Goal: Information Seeking & Learning: Learn about a topic

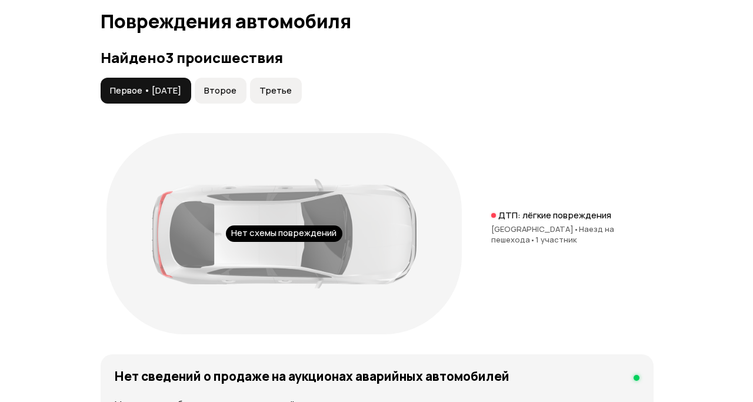
scroll to position [1333, 0]
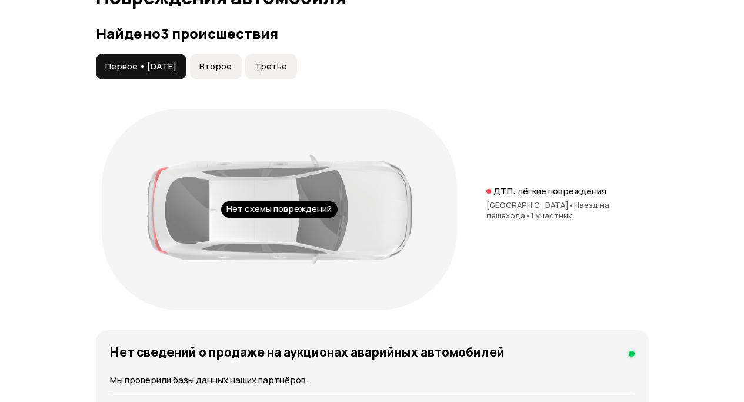
click at [225, 72] on span "Второе" at bounding box center [215, 67] width 32 height 12
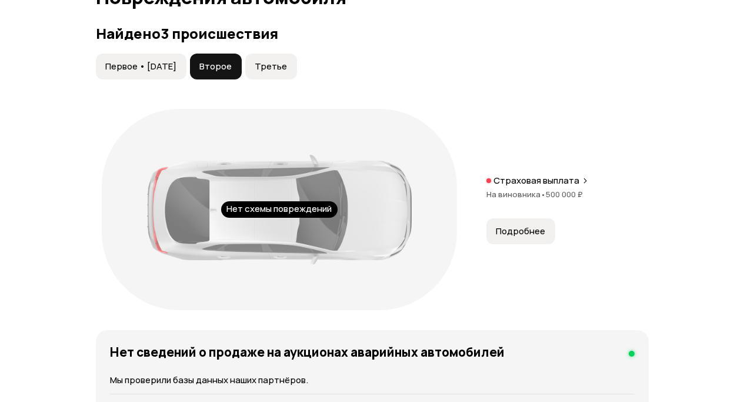
click at [518, 237] on span "Подробнее" at bounding box center [520, 231] width 49 height 12
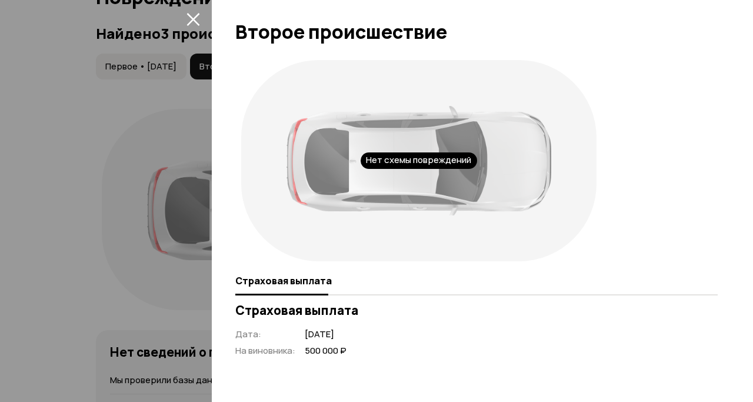
click at [194, 16] on icon "закрыть" at bounding box center [193, 19] width 14 height 14
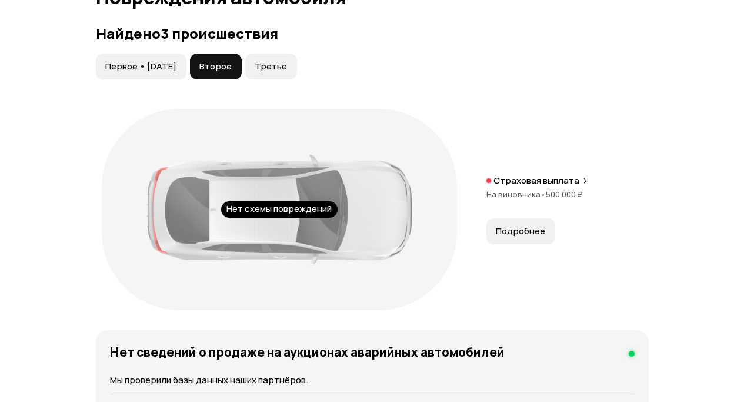
click at [276, 72] on span "Третье" at bounding box center [271, 67] width 32 height 12
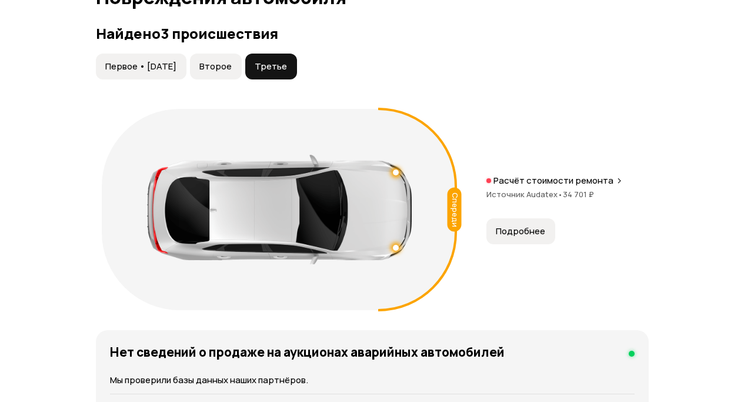
click at [546, 244] on button "Подробнее" at bounding box center [520, 231] width 69 height 26
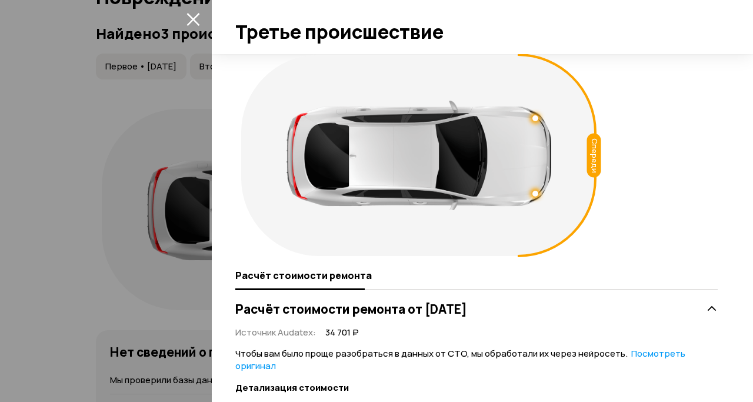
scroll to position [0, 0]
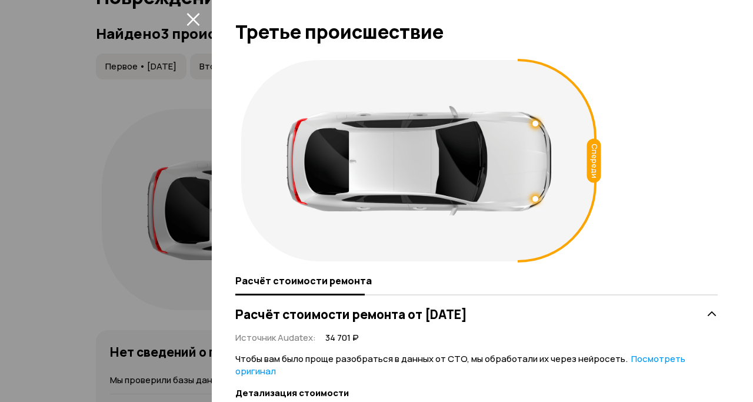
click at [193, 18] on icon "закрыть" at bounding box center [192, 19] width 13 height 13
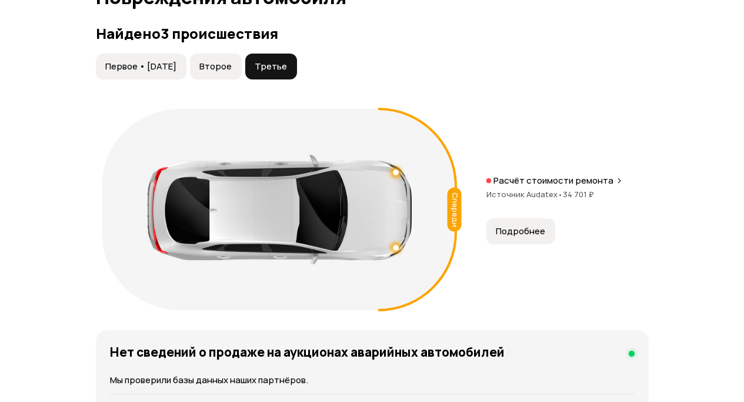
click at [221, 72] on span "Второе" at bounding box center [215, 67] width 32 height 12
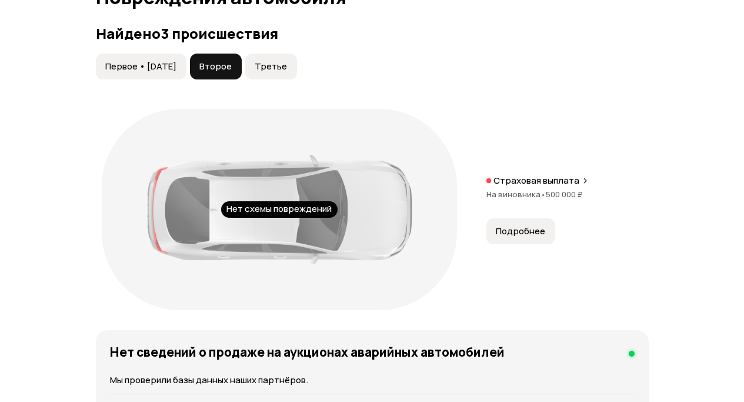
click at [535, 237] on span "Подробнее" at bounding box center [520, 231] width 49 height 12
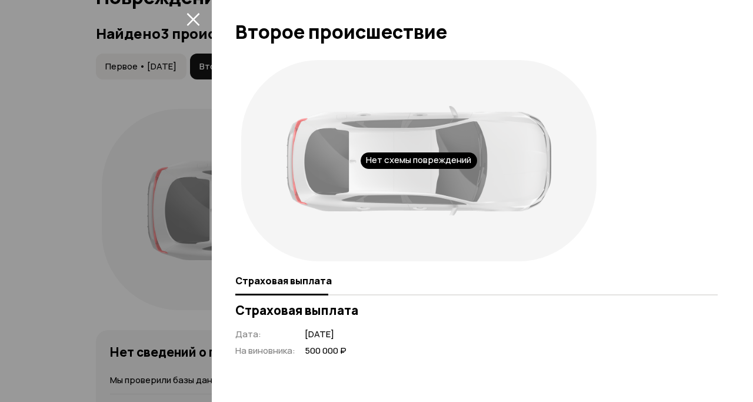
click at [692, 234] on div "Нет схемы повреждений" at bounding box center [476, 160] width 482 height 213
click at [195, 23] on icon "закрыть" at bounding box center [193, 19] width 14 height 14
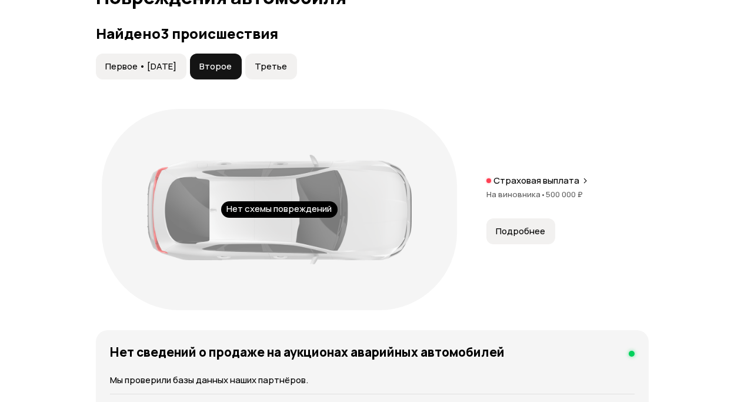
click at [176, 72] on span "Первое • [DATE]" at bounding box center [140, 67] width 71 height 12
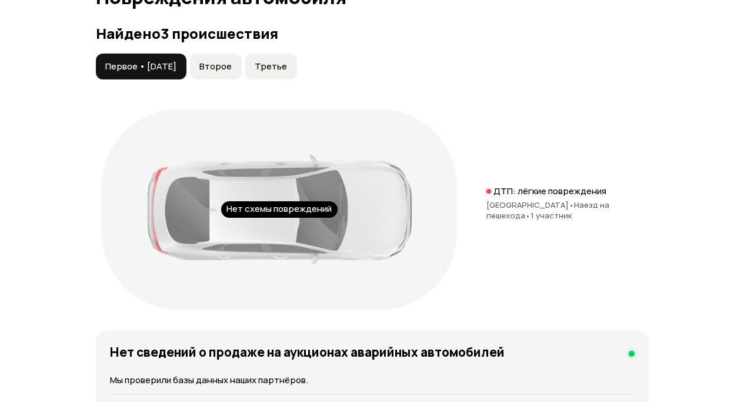
click at [287, 72] on span "Третье" at bounding box center [271, 67] width 32 height 12
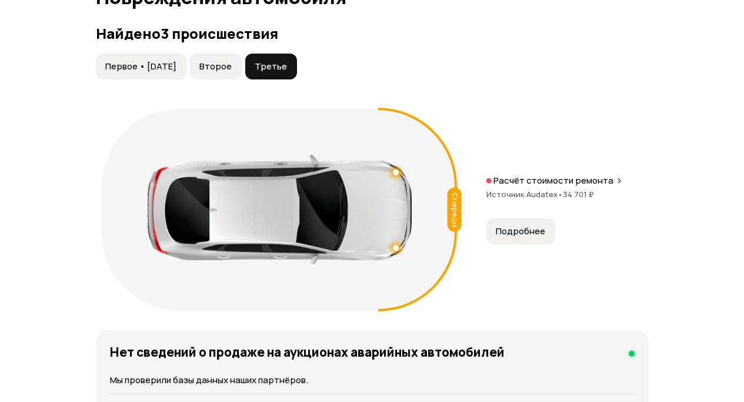
click at [536, 237] on span "Подробнее" at bounding box center [520, 231] width 49 height 12
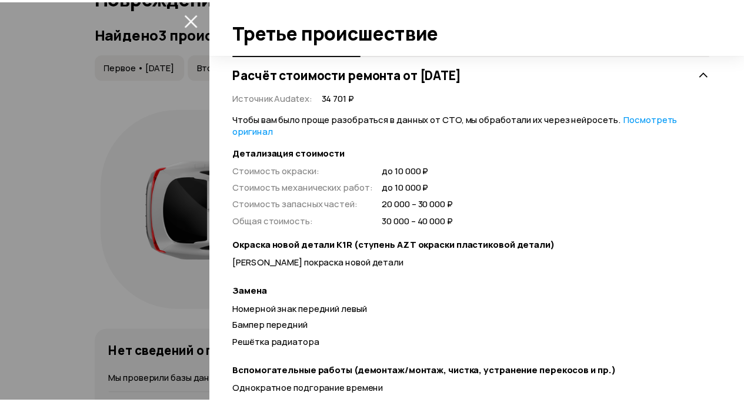
scroll to position [255, 0]
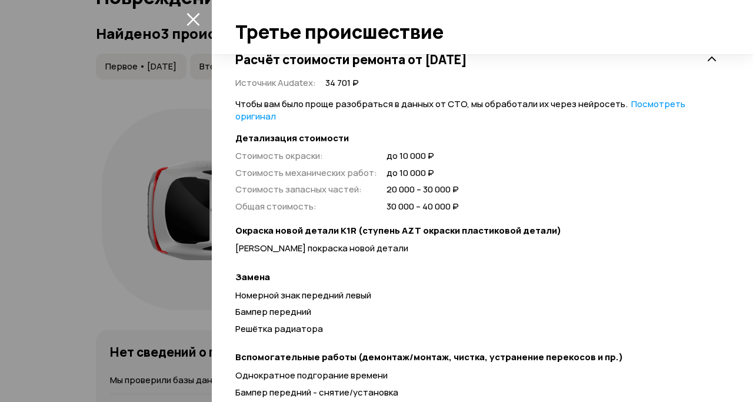
click at [95, 150] on div at bounding box center [376, 201] width 753 height 402
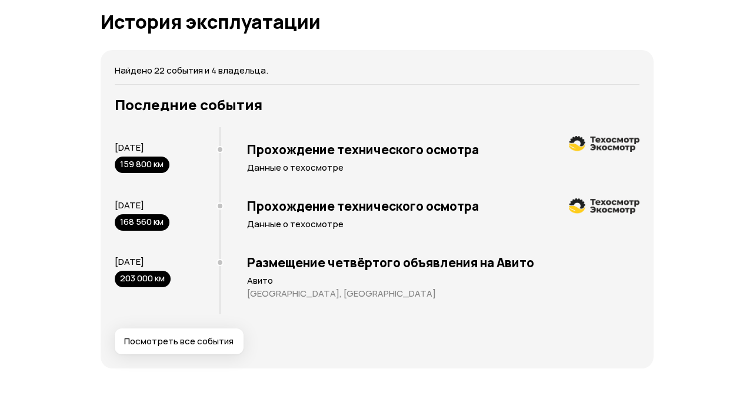
scroll to position [2352, 0]
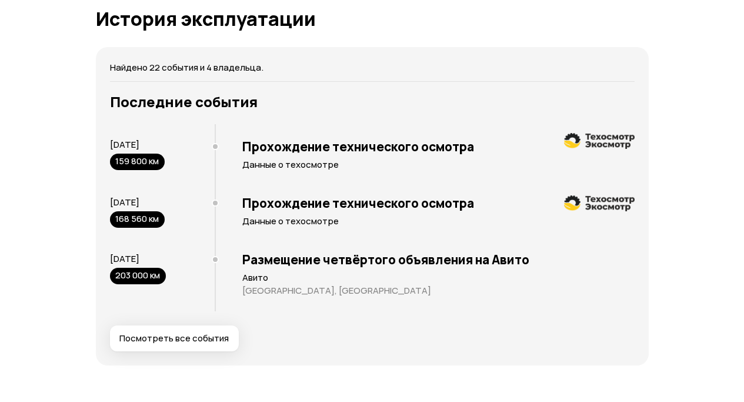
click at [168, 344] on span "Посмотреть все события" at bounding box center [173, 338] width 109 height 12
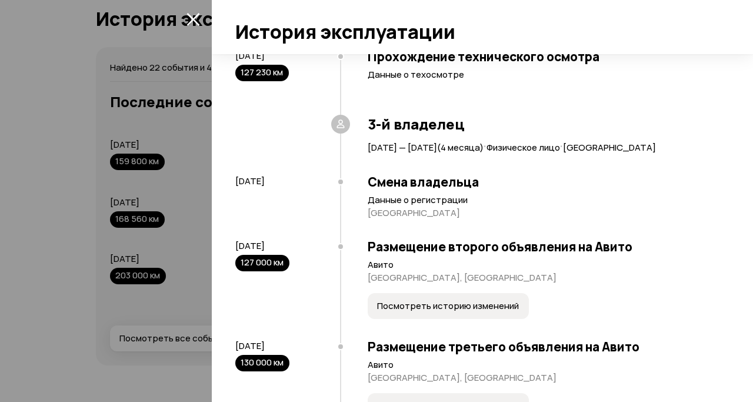
scroll to position [823, 0]
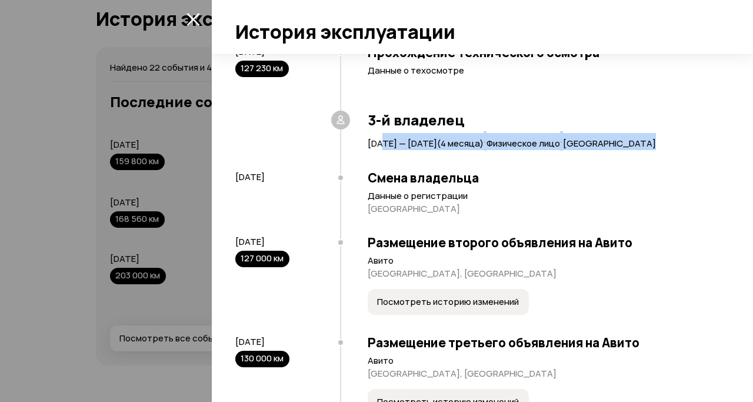
drag, startPoint x: 378, startPoint y: 176, endPoint x: 498, endPoint y: 196, distance: 122.1
click at [476, 161] on div "3-й владелец [DATE] — [DATE] ( 4 месяца ) · Физическое лицо · [GEOGRAPHIC_DATA]" at bounding box center [529, 136] width 378 height 49
click at [516, 161] on div "3-й владелец [DATE] — [DATE] ( 4 месяца ) · Физическое лицо · [GEOGRAPHIC_DATA]" at bounding box center [529, 136] width 378 height 49
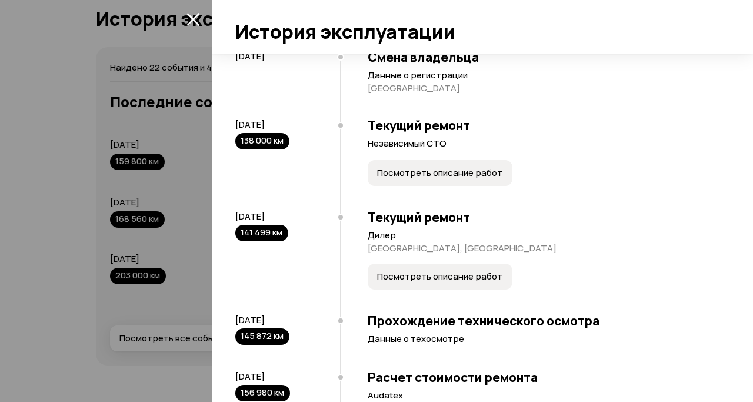
scroll to position [1313, 0]
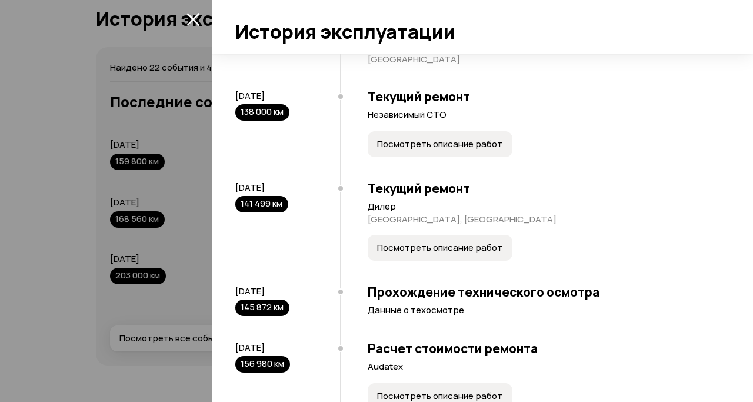
click at [421, 150] on span "Посмотреть описание работ" at bounding box center [439, 144] width 125 height 12
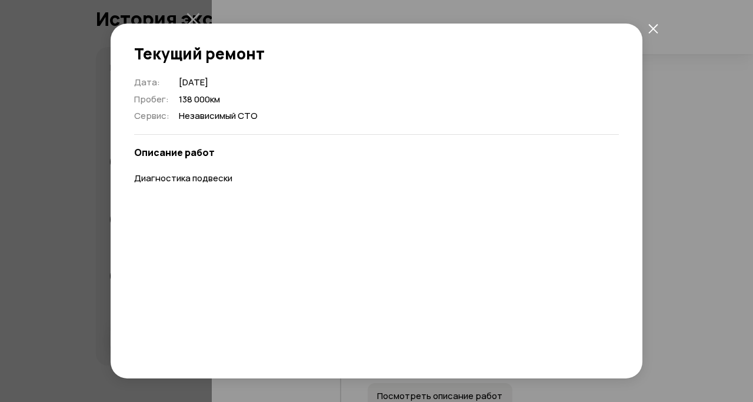
click at [655, 25] on icon "закрыть" at bounding box center [653, 29] width 10 height 10
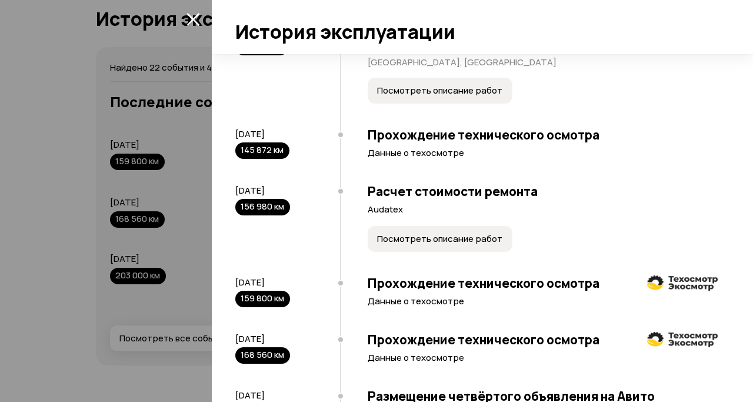
scroll to position [1529, 0]
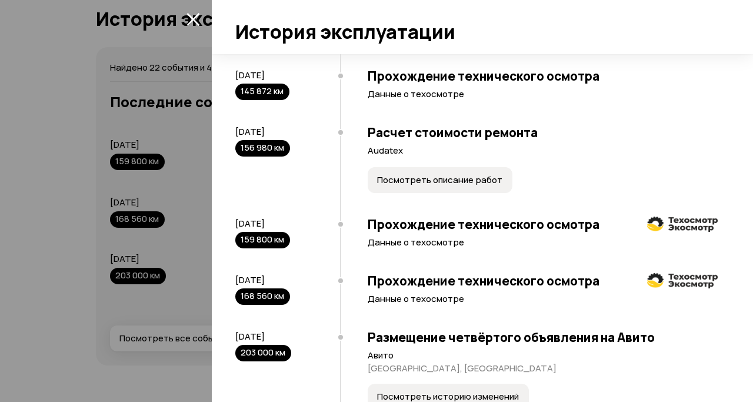
click at [398, 186] on span "Посмотреть описание работ" at bounding box center [439, 180] width 125 height 12
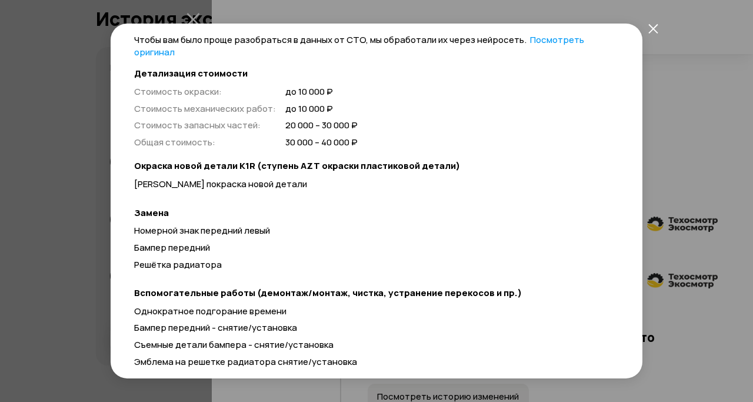
scroll to position [0, 0]
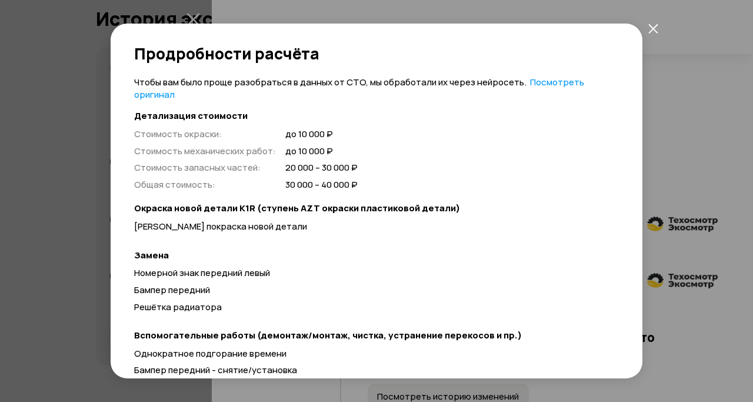
click at [659, 28] on button "закрыть" at bounding box center [652, 28] width 21 height 21
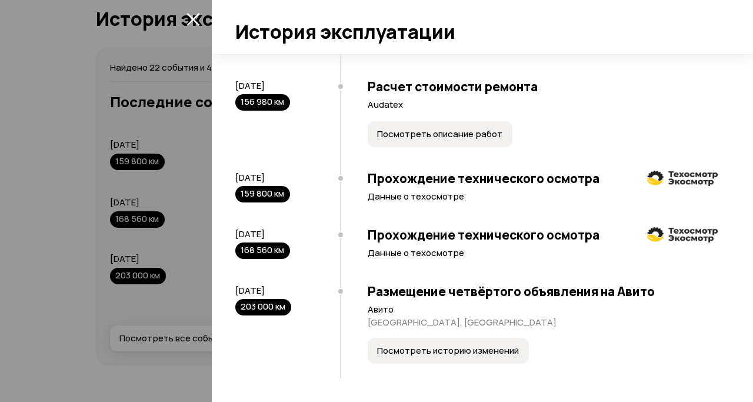
scroll to position [1633, 0]
click at [391, 353] on span "Посмотреть историю изменений" at bounding box center [448, 351] width 142 height 12
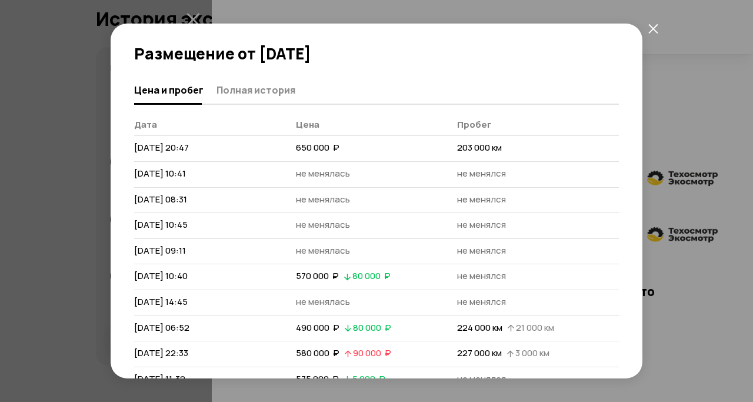
click at [650, 34] on button "закрыть" at bounding box center [652, 28] width 21 height 21
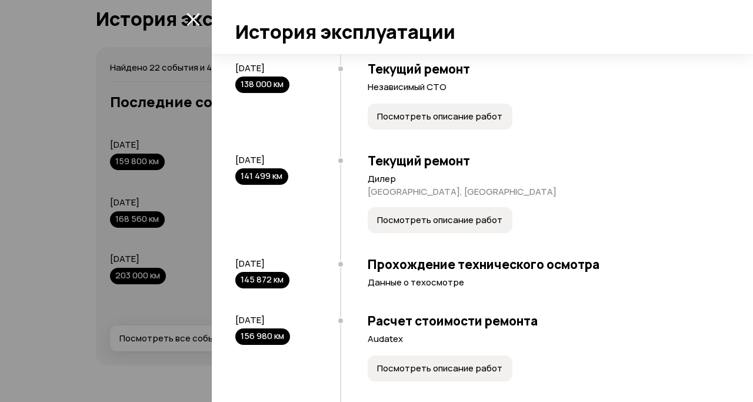
scroll to position [1339, 0]
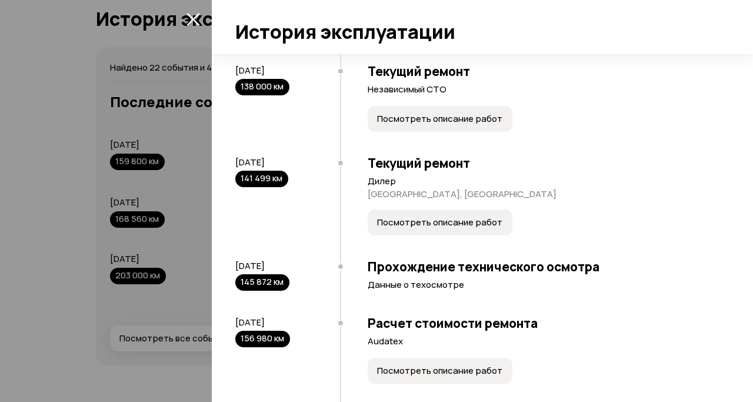
click at [460, 125] on span "Посмотреть описание работ" at bounding box center [439, 119] width 125 height 12
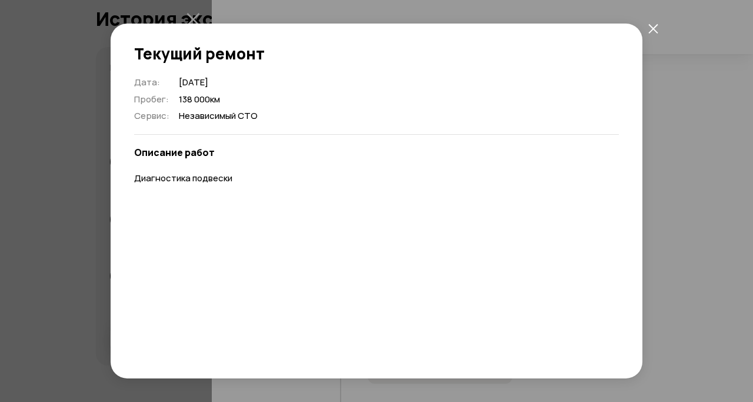
click at [657, 27] on icon "закрыть" at bounding box center [653, 29] width 10 height 10
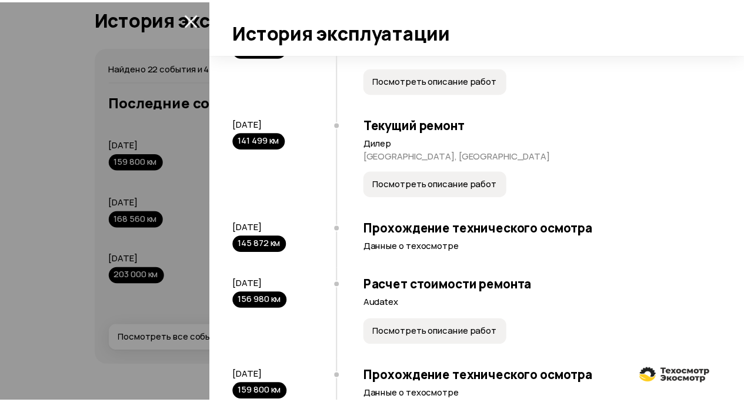
scroll to position [1397, 0]
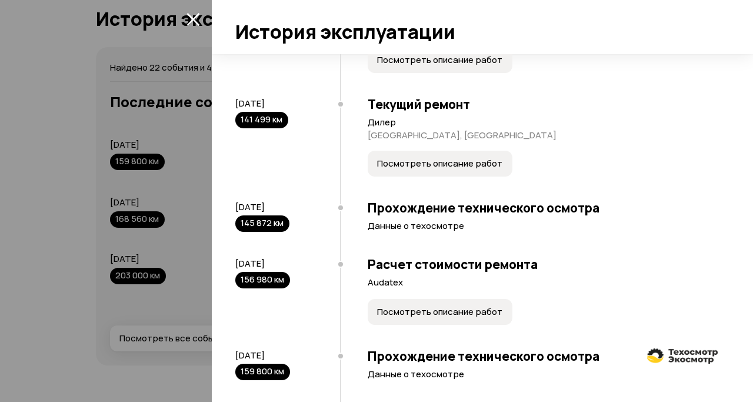
click at [456, 169] on span "Посмотреть описание работ" at bounding box center [439, 164] width 125 height 12
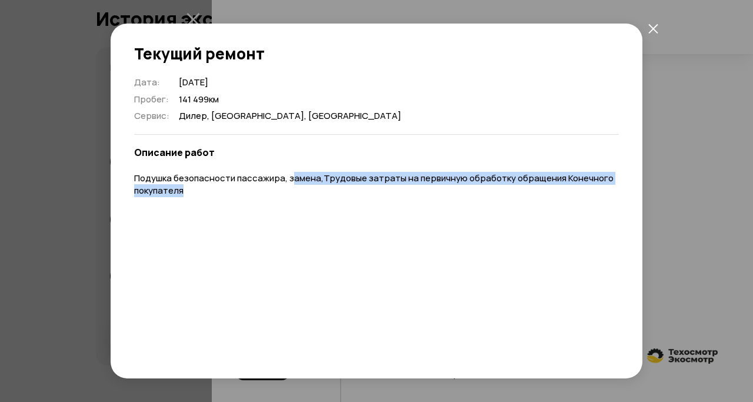
drag, startPoint x: 295, startPoint y: 183, endPoint x: 321, endPoint y: 185, distance: 25.4
click at [321, 185] on p "Подушка безопасности пассажира, замена,Трудовые затраты на первичную обработку …" at bounding box center [376, 184] width 485 height 24
click at [391, 181] on p "Подушка безопасности пассажира, замена,Трудовые затраты на первичную обработку …" at bounding box center [376, 184] width 485 height 24
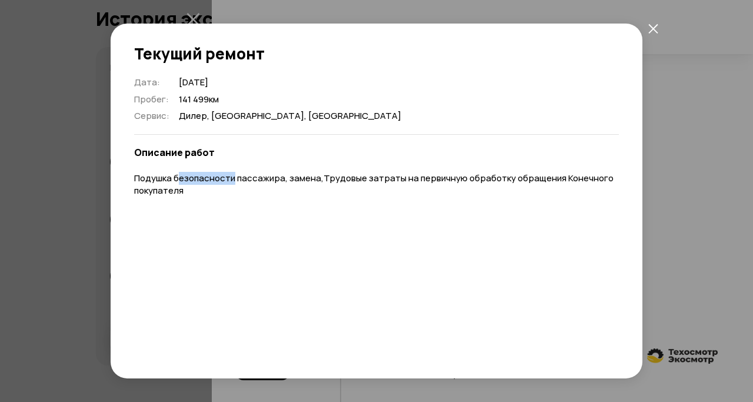
drag, startPoint x: 179, startPoint y: 179, endPoint x: 237, endPoint y: 185, distance: 58.5
click at [237, 185] on p "Подушка безопасности пассажира, замена,Трудовые затраты на первичную обработку …" at bounding box center [376, 184] width 485 height 24
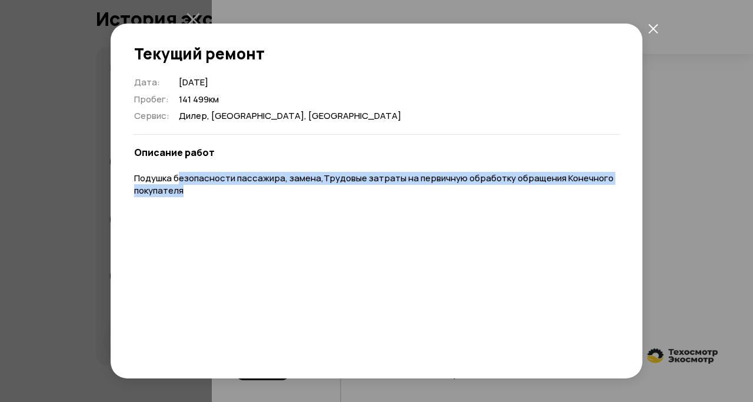
click at [658, 29] on icon "закрыть" at bounding box center [653, 29] width 10 height 10
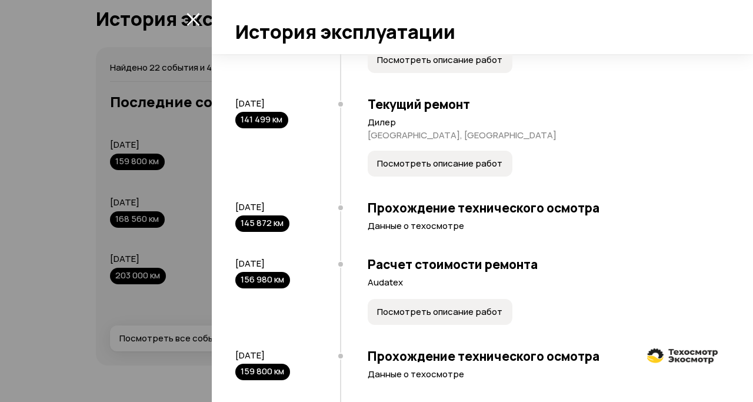
click at [196, 19] on icon "закрыть" at bounding box center [193, 19] width 14 height 14
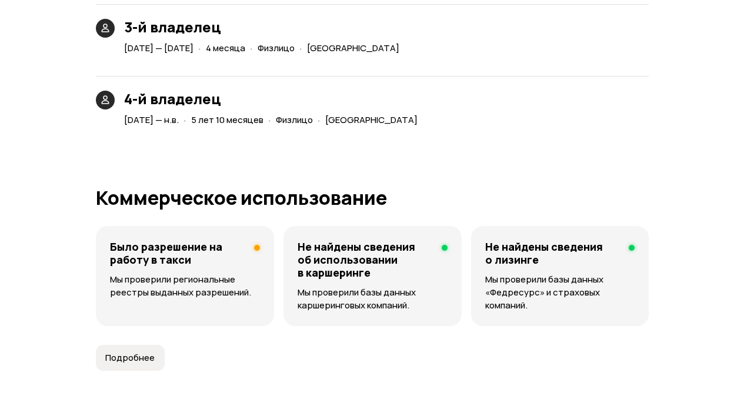
scroll to position [2960, 0]
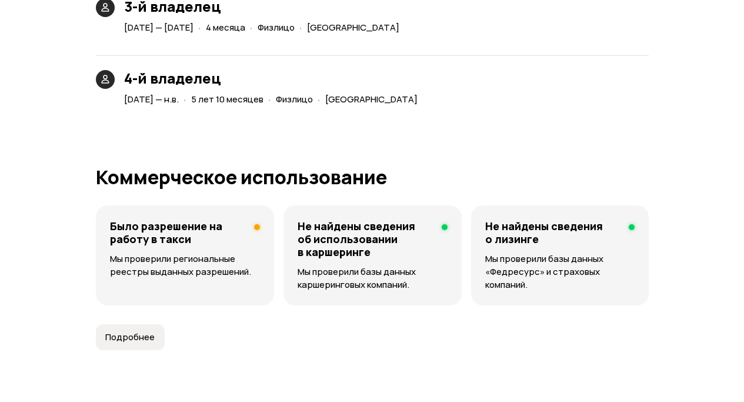
click at [141, 343] on span "Подробнее" at bounding box center [129, 337] width 49 height 12
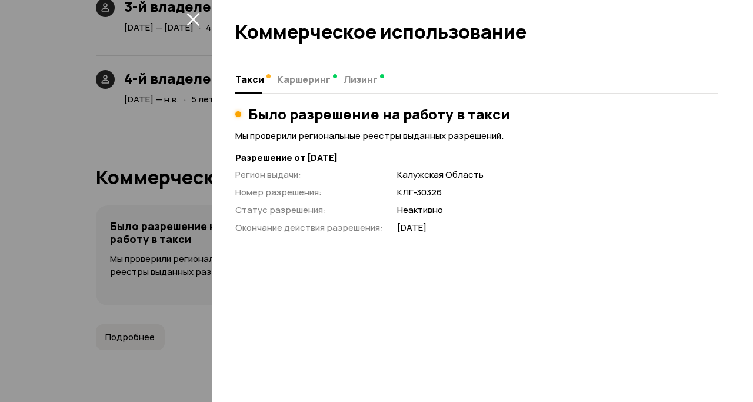
drag, startPoint x: 305, startPoint y: 160, endPoint x: 402, endPoint y: 158, distance: 96.5
click at [402, 158] on strong "Разрешение от [DATE]" at bounding box center [476, 158] width 482 height 12
click at [186, 19] on icon "закрыть" at bounding box center [193, 19] width 14 height 14
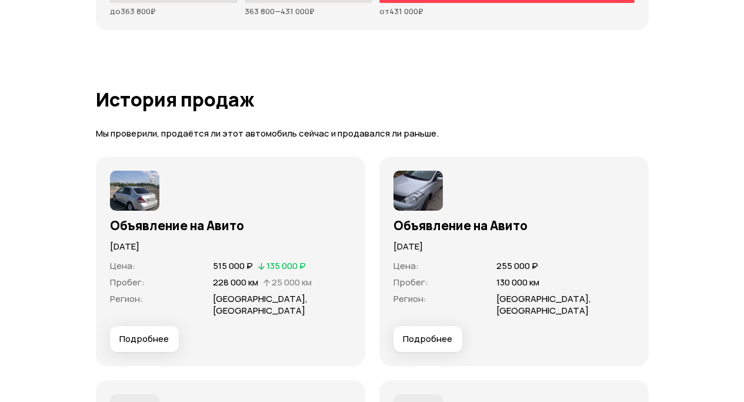
scroll to position [3489, 0]
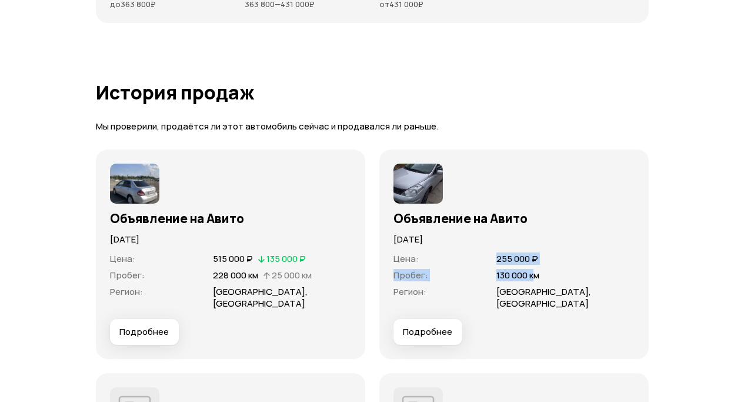
drag, startPoint x: 497, startPoint y: 281, endPoint x: 535, endPoint y: 286, distance: 38.6
click at [535, 286] on dl "Цена : 255 000 ₽ Пробег : 130 000 км Регион : [GEOGRAPHIC_DATA], [GEOGRAPHIC_DA…" at bounding box center [513, 281] width 241 height 56
click at [549, 268] on div "Цена : 255 000 ₽ Пробег : 130 000 км Регион : [GEOGRAPHIC_DATA], [GEOGRAPHIC_DA…" at bounding box center [513, 282] width 241 height 73
click at [512, 281] on span "130 000 км" at bounding box center [517, 275] width 43 height 12
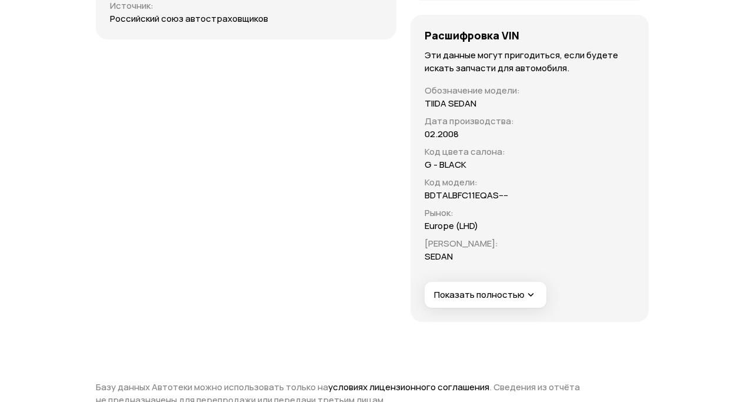
scroll to position [4764, 0]
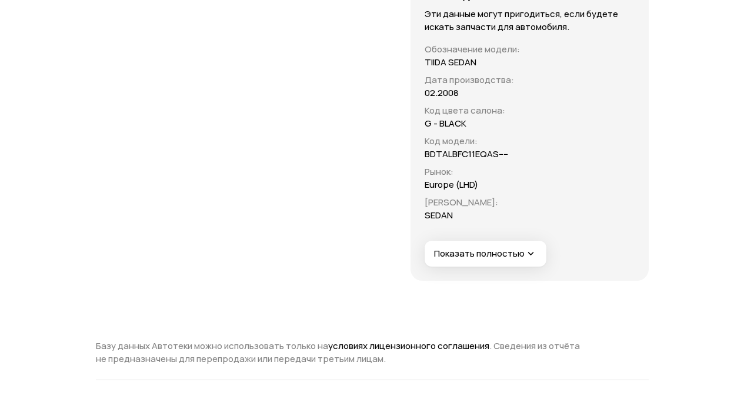
click at [461, 248] on span "Показать полностью" at bounding box center [485, 254] width 102 height 12
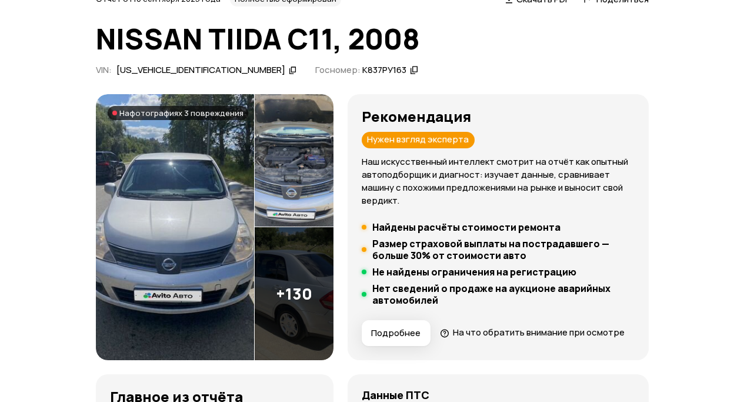
scroll to position [0, 0]
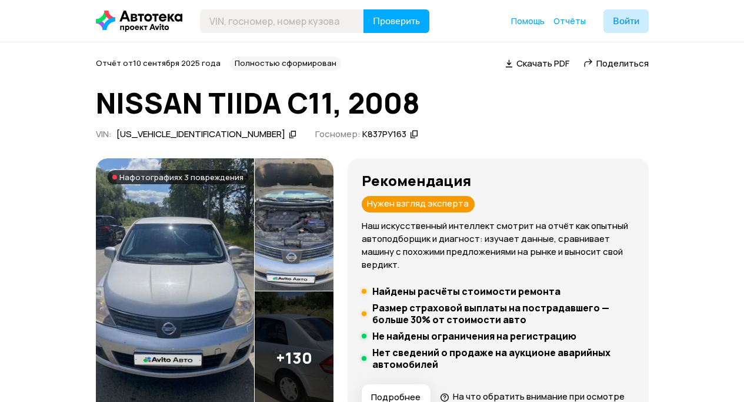
click at [207, 243] on img at bounding box center [175, 291] width 158 height 266
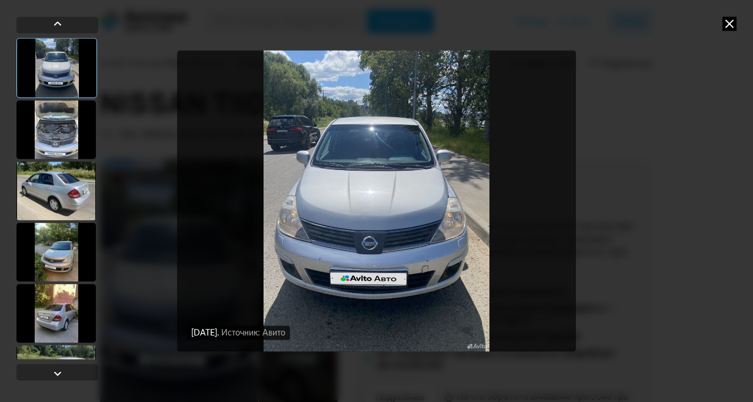
click at [325, 204] on img "Go to Slide 1" at bounding box center [376, 200] width 399 height 301
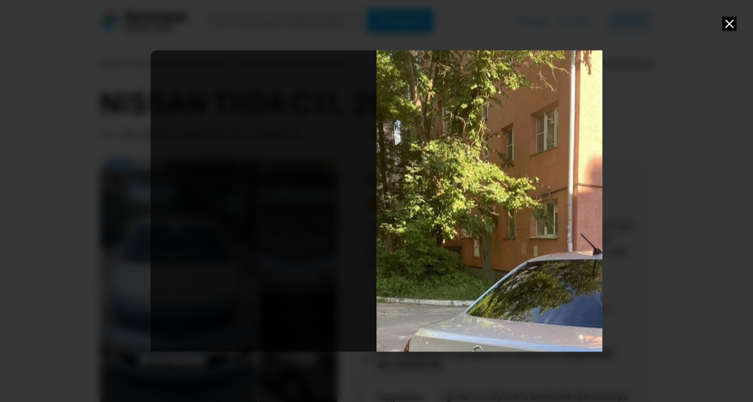
click at [535, 222] on div "Go to Slide 5" at bounding box center [602, 351] width 903 height 603
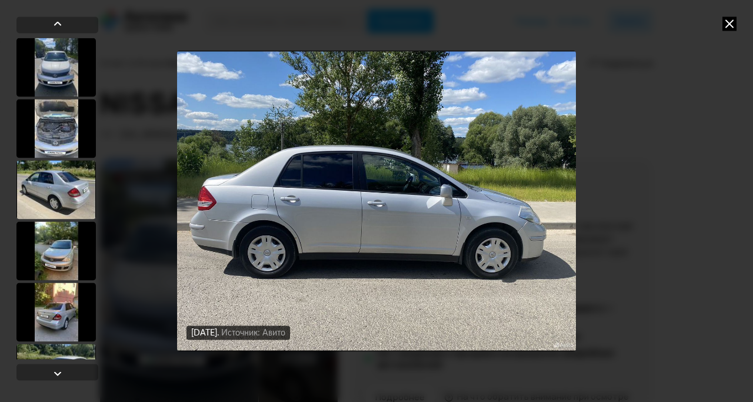
click at [524, 233] on img "Go to Slide 11" at bounding box center [376, 200] width 399 height 301
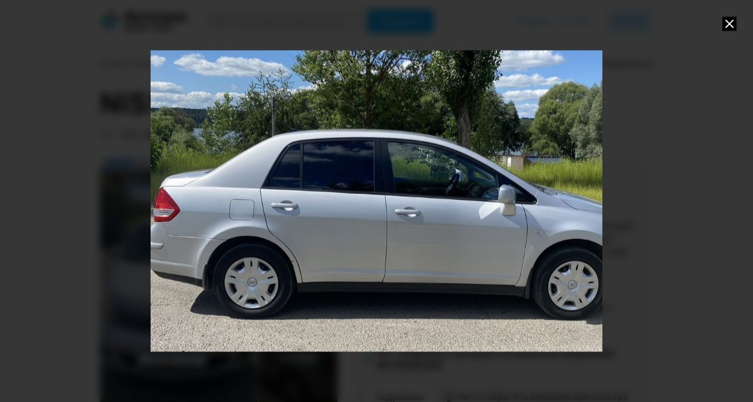
drag, startPoint x: 570, startPoint y: 263, endPoint x: 512, endPoint y: 249, distance: 59.5
click at [512, 249] on div "Go to Slide 11" at bounding box center [407, 208] width 638 height 425
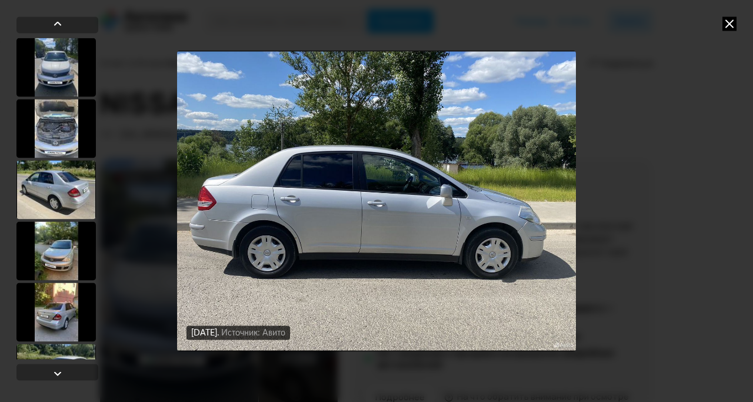
click at [533, 229] on img "Go to Slide 11" at bounding box center [376, 200] width 399 height 301
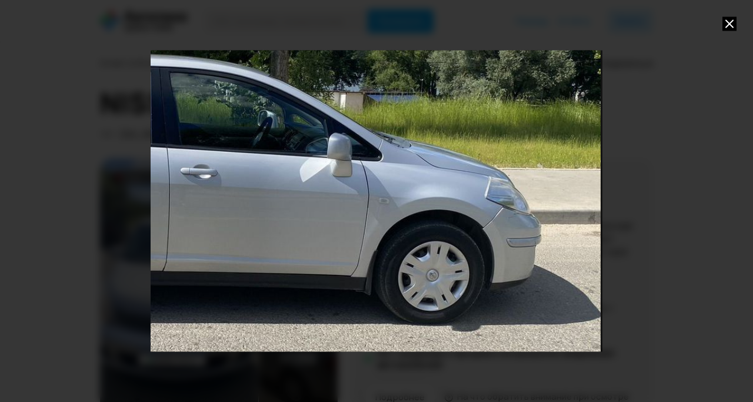
drag, startPoint x: 532, startPoint y: 236, endPoint x: 354, endPoint y: 202, distance: 181.4
click at [354, 202] on div "Go to Slide 11" at bounding box center [198, 166] width 903 height 603
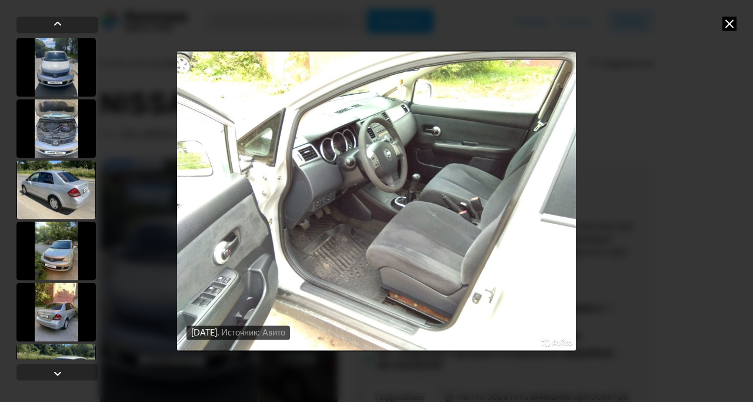
click at [723, 21] on icon at bounding box center [729, 23] width 14 height 14
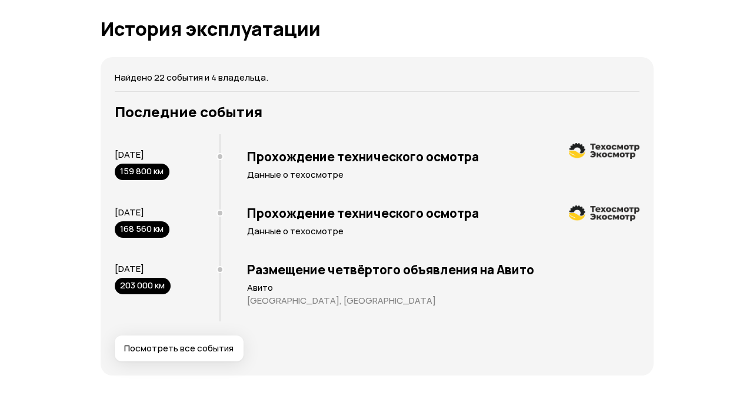
scroll to position [2372, 0]
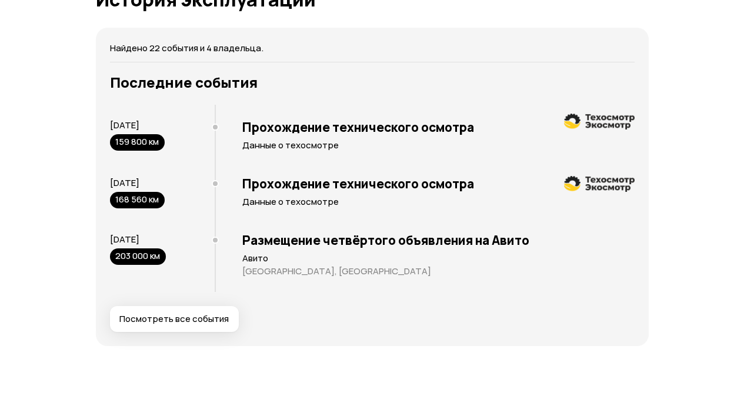
click at [176, 325] on span "Посмотреть все события" at bounding box center [173, 319] width 109 height 12
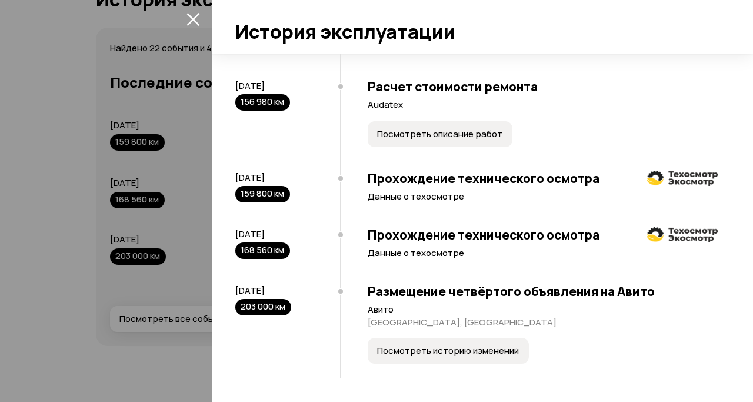
scroll to position [1633, 0]
click at [405, 351] on span "Посмотреть историю изменений" at bounding box center [448, 351] width 142 height 12
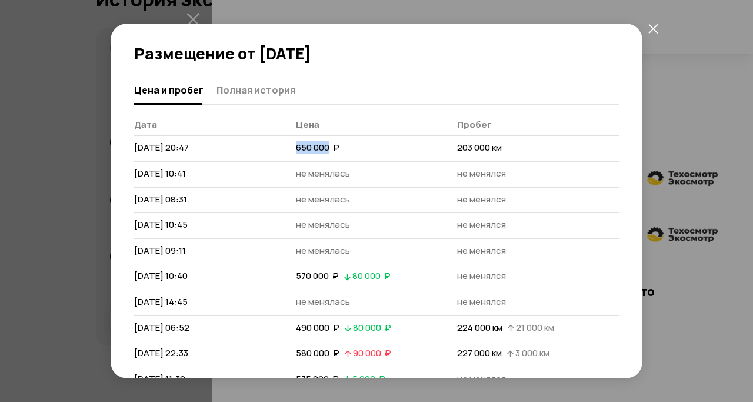
drag, startPoint x: 293, startPoint y: 146, endPoint x: 327, endPoint y: 154, distance: 34.5
click at [327, 154] on td "650 000  ₽" at bounding box center [377, 149] width 162 height 26
drag, startPoint x: 145, startPoint y: 278, endPoint x: 173, endPoint y: 273, distance: 28.7
click at [164, 276] on span "[DATE] 10:40" at bounding box center [161, 275] width 54 height 12
click at [305, 277] on span "570 000  ₽" at bounding box center [317, 275] width 43 height 12
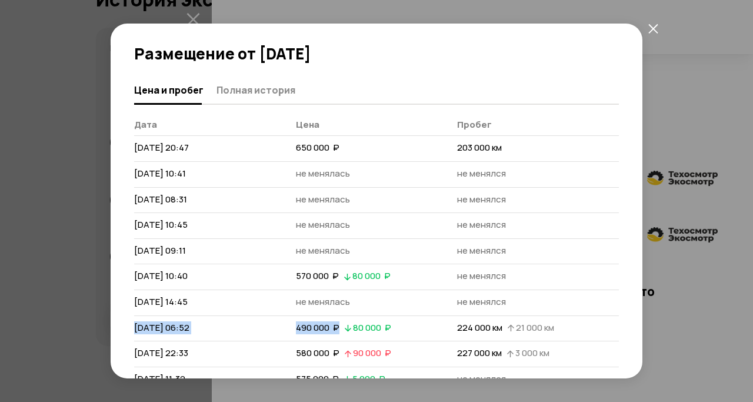
drag, startPoint x: 134, startPoint y: 328, endPoint x: 341, endPoint y: 325, distance: 206.5
click at [341, 325] on tr "[DATE] 06:52 490 000  ₽   80 000  ₽ 224 000 км   21 000 км" at bounding box center [376, 328] width 485 height 26
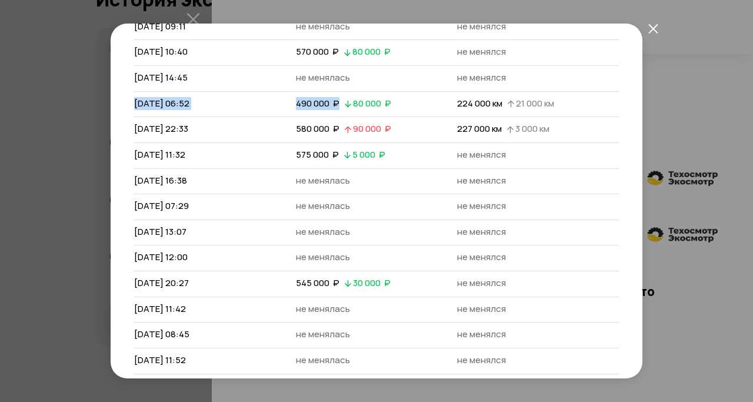
scroll to position [198, 0]
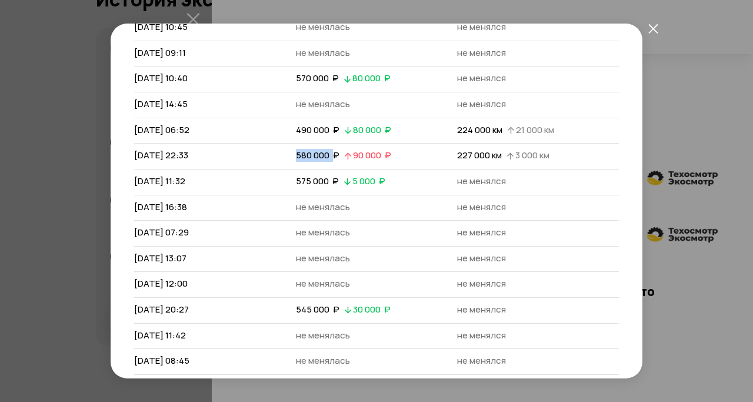
drag, startPoint x: 291, startPoint y: 155, endPoint x: 332, endPoint y: 157, distance: 40.6
click at [332, 157] on div "580 000  ₽   90 000  ₽" at bounding box center [343, 156] width 100 height 14
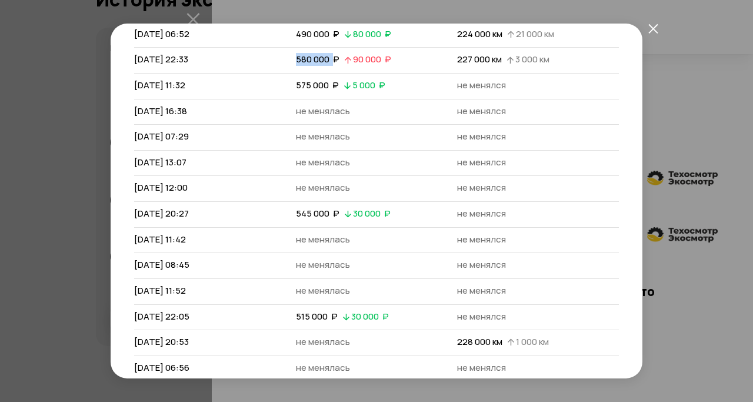
scroll to position [296, 0]
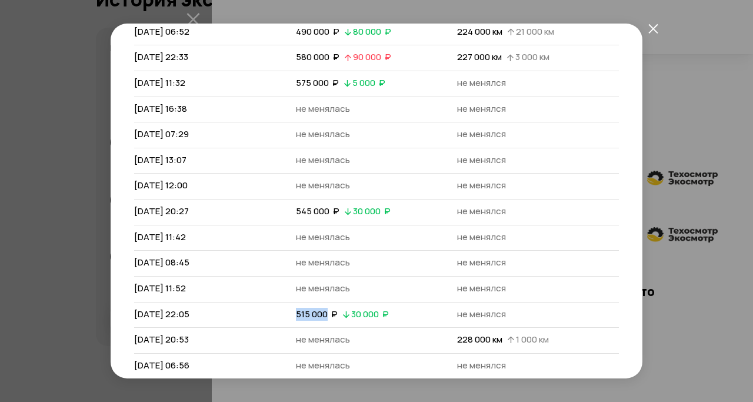
drag, startPoint x: 293, startPoint y: 312, endPoint x: 326, endPoint y: 312, distance: 33.5
click at [323, 312] on span "515 000  ₽" at bounding box center [317, 314] width 42 height 12
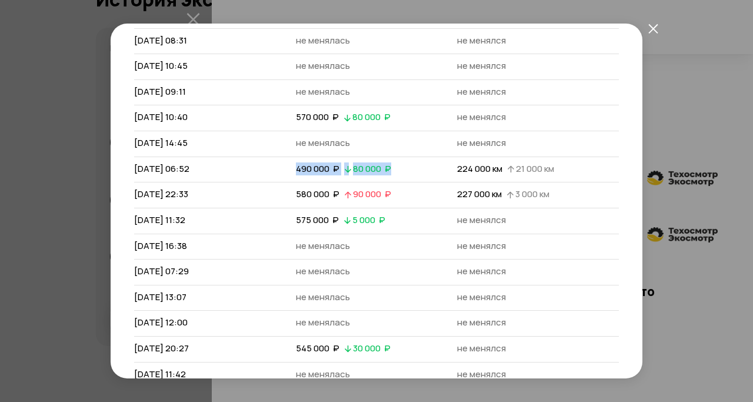
drag, startPoint x: 291, startPoint y: 165, endPoint x: 341, endPoint y: 176, distance: 51.2
click at [341, 176] on td "490 000  ₽   80 000  ₽" at bounding box center [377, 169] width 162 height 26
click at [682, 109] on div "Размещение от [DATE] [PERSON_NAME] и пробег Полная история [PERSON_NAME] [DATE]…" at bounding box center [376, 201] width 753 height 402
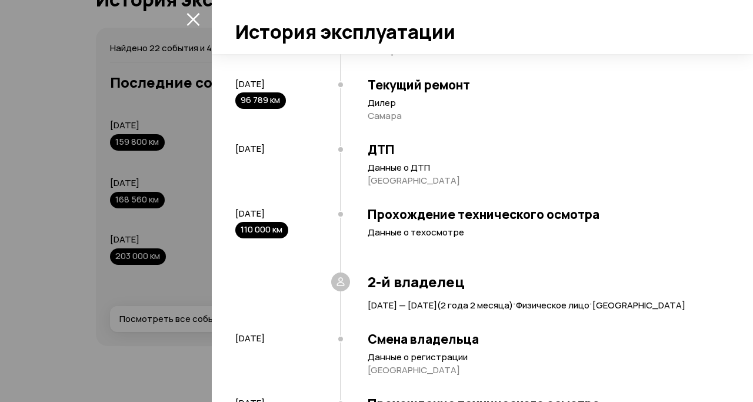
scroll to position [64, 0]
